Goal: Information Seeking & Learning: Learn about a topic

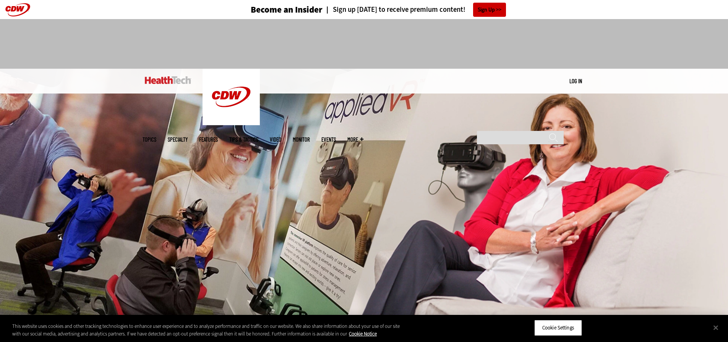
click at [258, 137] on link "Tips & Tactics" at bounding box center [243, 140] width 29 height 6
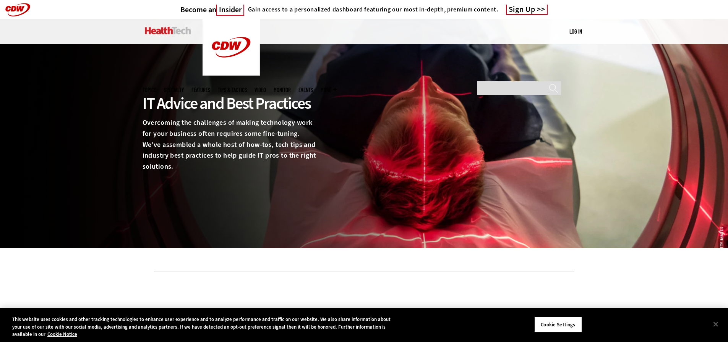
click at [156, 87] on span "Topics" at bounding box center [149, 90] width 14 height 6
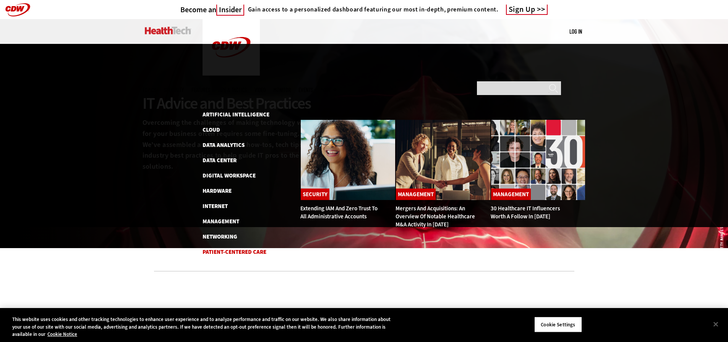
click at [246, 248] on link "Patient-Centered Care" at bounding box center [234, 252] width 64 height 8
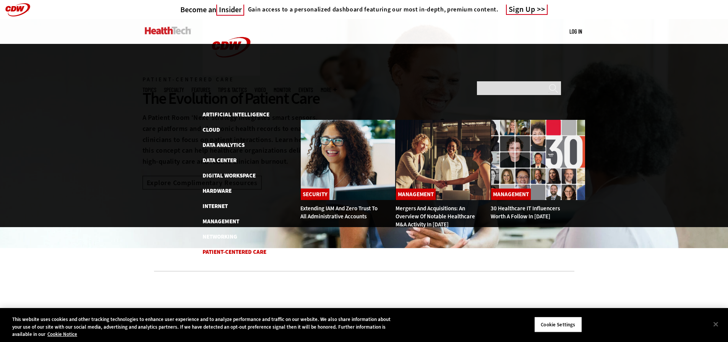
click at [248, 248] on link "Patient-Centered Care" at bounding box center [234, 252] width 64 height 8
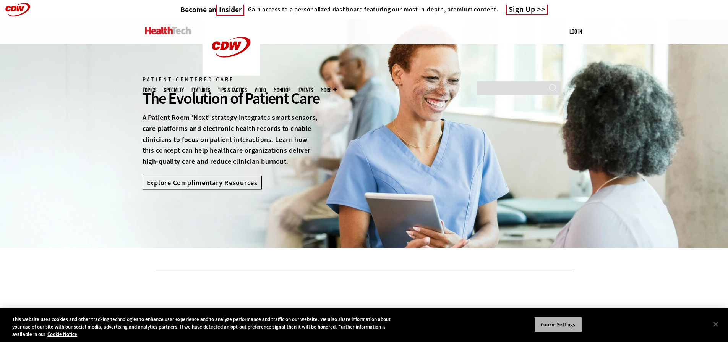
click at [571, 323] on button "Cookie Settings" at bounding box center [558, 325] width 48 height 16
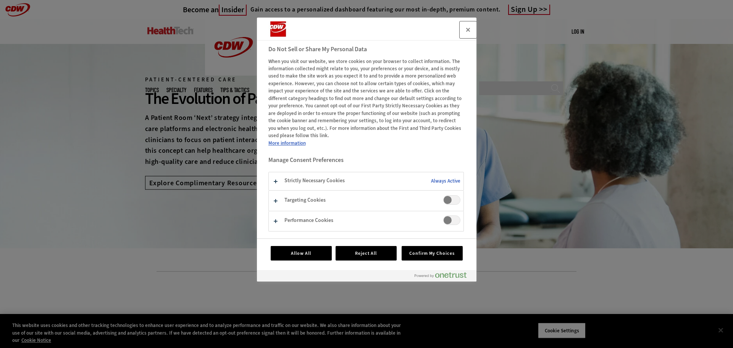
click at [472, 30] on button "Close" at bounding box center [468, 29] width 17 height 17
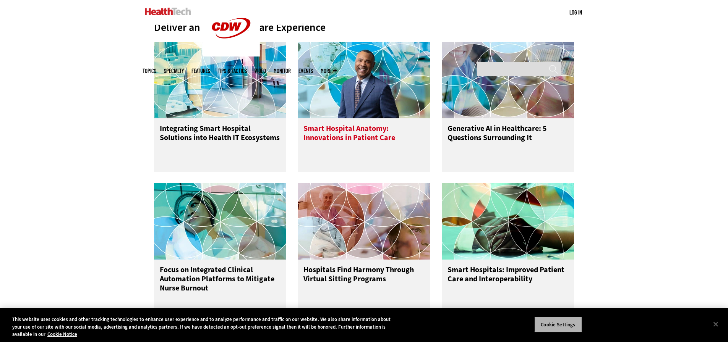
scroll to position [344, 0]
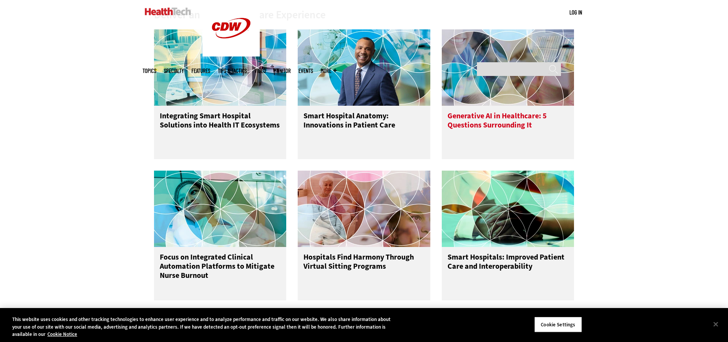
click at [472, 124] on h3 "Generative AI in Healthcare: 5 Questions Surrounding It" at bounding box center [507, 127] width 121 height 31
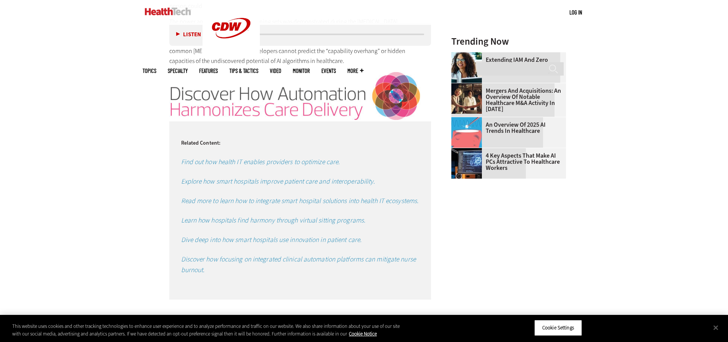
scroll to position [917, 0]
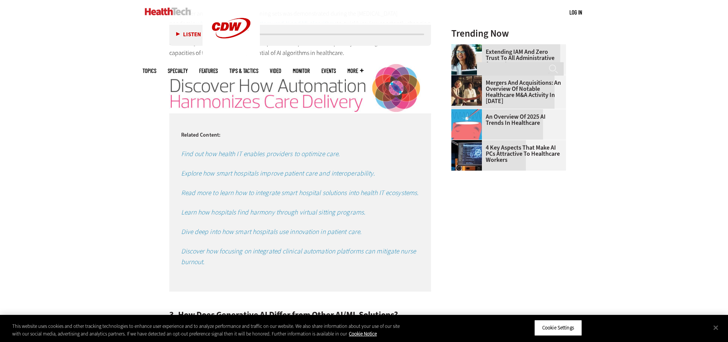
click at [273, 149] on em "Find out how health IT enables providers to optimize care." at bounding box center [260, 153] width 159 height 9
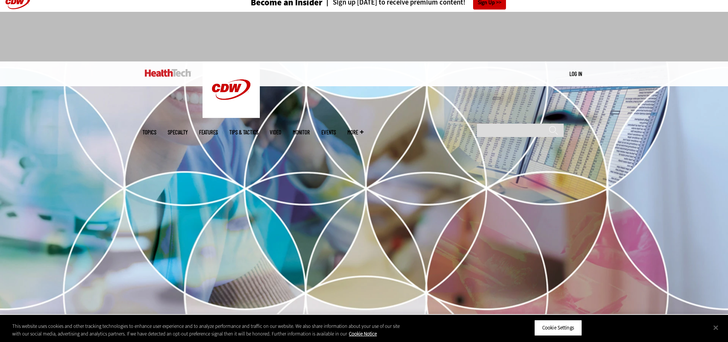
scroll to position [0, 0]
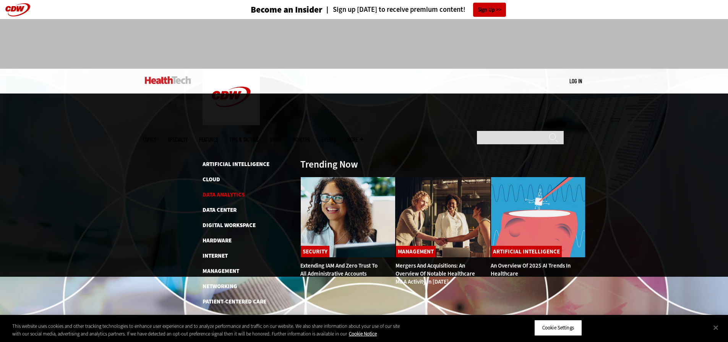
click at [215, 191] on link "Data Analytics" at bounding box center [223, 195] width 42 height 8
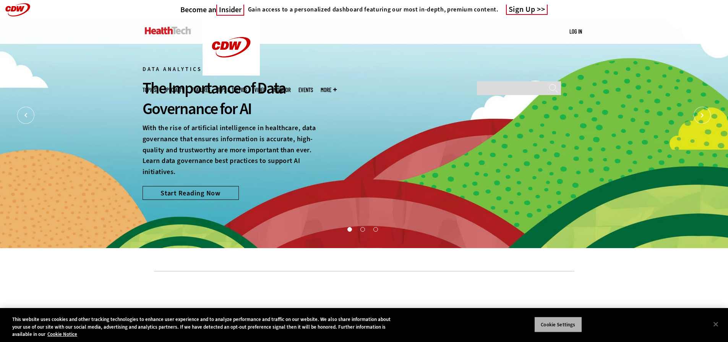
click at [552, 325] on button "Cookie Settings" at bounding box center [558, 325] width 48 height 16
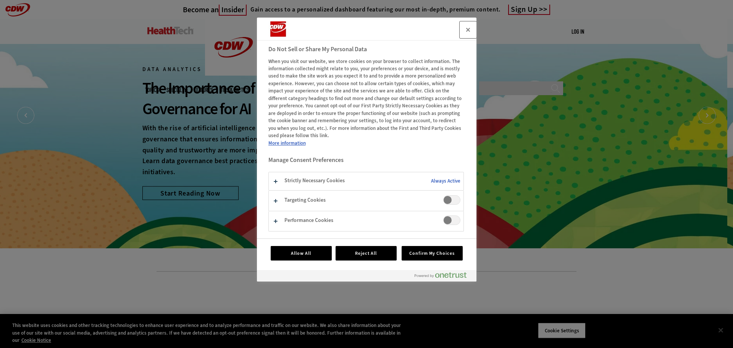
click at [472, 28] on button "Close" at bounding box center [468, 29] width 17 height 17
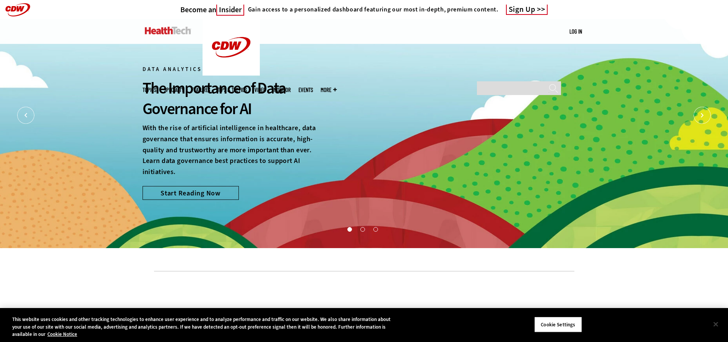
click at [715, 325] on button "Close" at bounding box center [715, 324] width 17 height 17
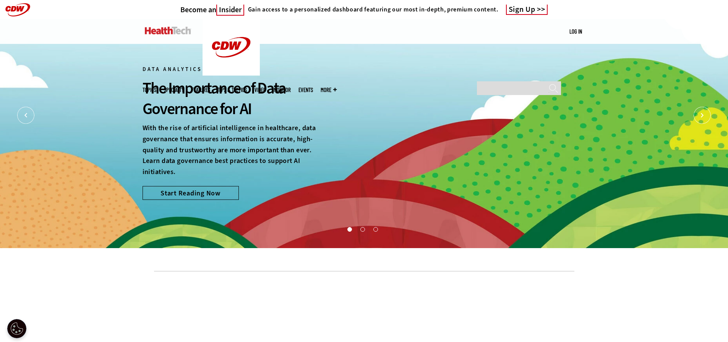
click at [210, 87] on link "Features" at bounding box center [200, 90] width 19 height 6
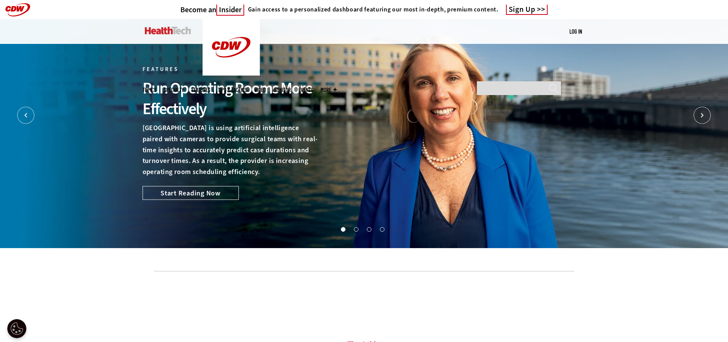
click at [313, 87] on link "Events" at bounding box center [305, 90] width 15 height 6
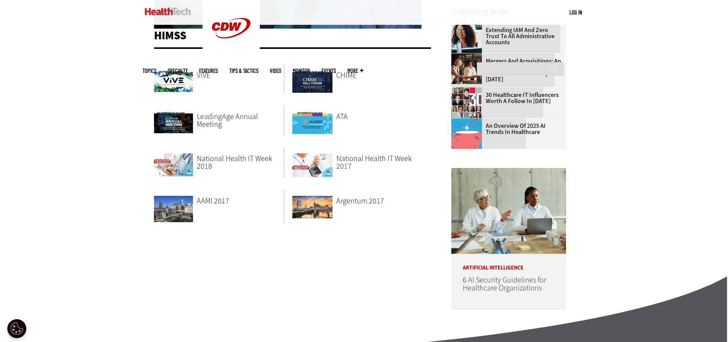
scroll to position [76, 0]
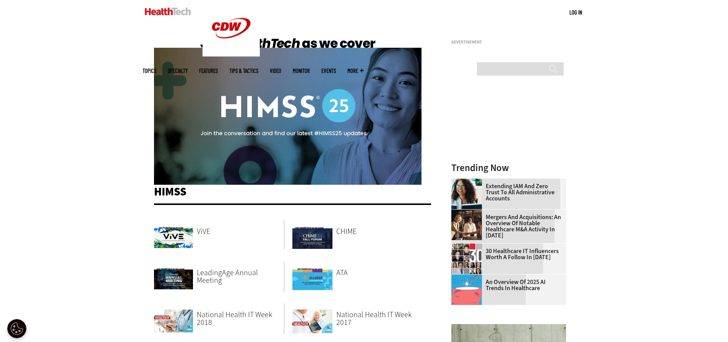
click at [288, 97] on img at bounding box center [287, 109] width 267 height 150
